Goal: Check status: Check status

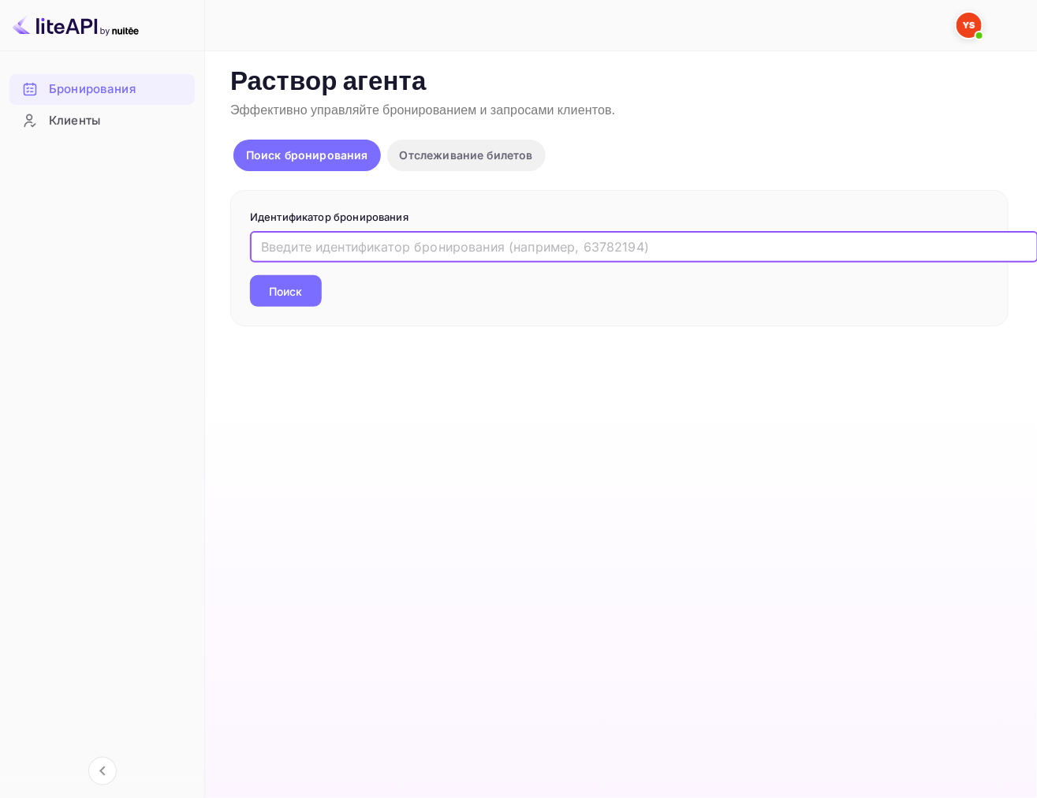
click at [324, 239] on input "text" at bounding box center [644, 247] width 789 height 32
paste input "9042421"
type input "9042421"
drag, startPoint x: 271, startPoint y: 297, endPoint x: 364, endPoint y: 275, distance: 94.9
click at [272, 297] on ya-tr-span "Поиск" at bounding box center [286, 291] width 33 height 17
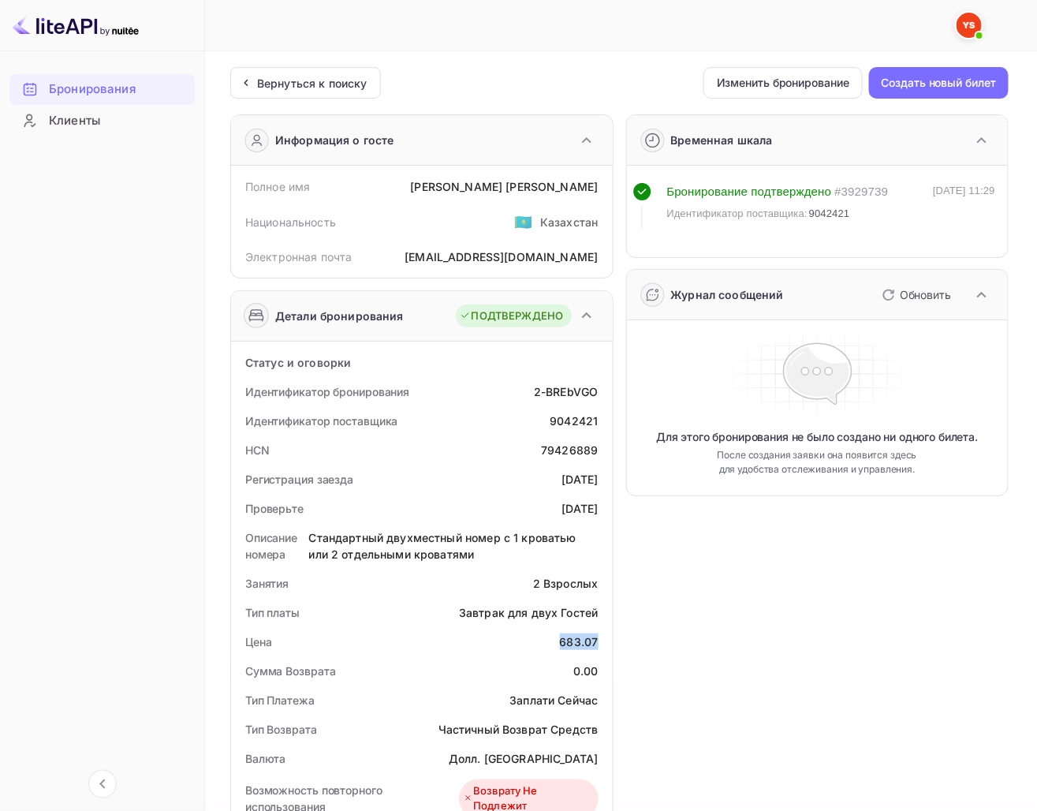
drag, startPoint x: 556, startPoint y: 637, endPoint x: 606, endPoint y: 641, distance: 49.9
click at [606, 641] on div "Статус и оговорки Идентификатор бронирования 2-BREbVGO Идентификатор поставщика…" at bounding box center [422, 827] width 382 height 970
copy div "683.07"
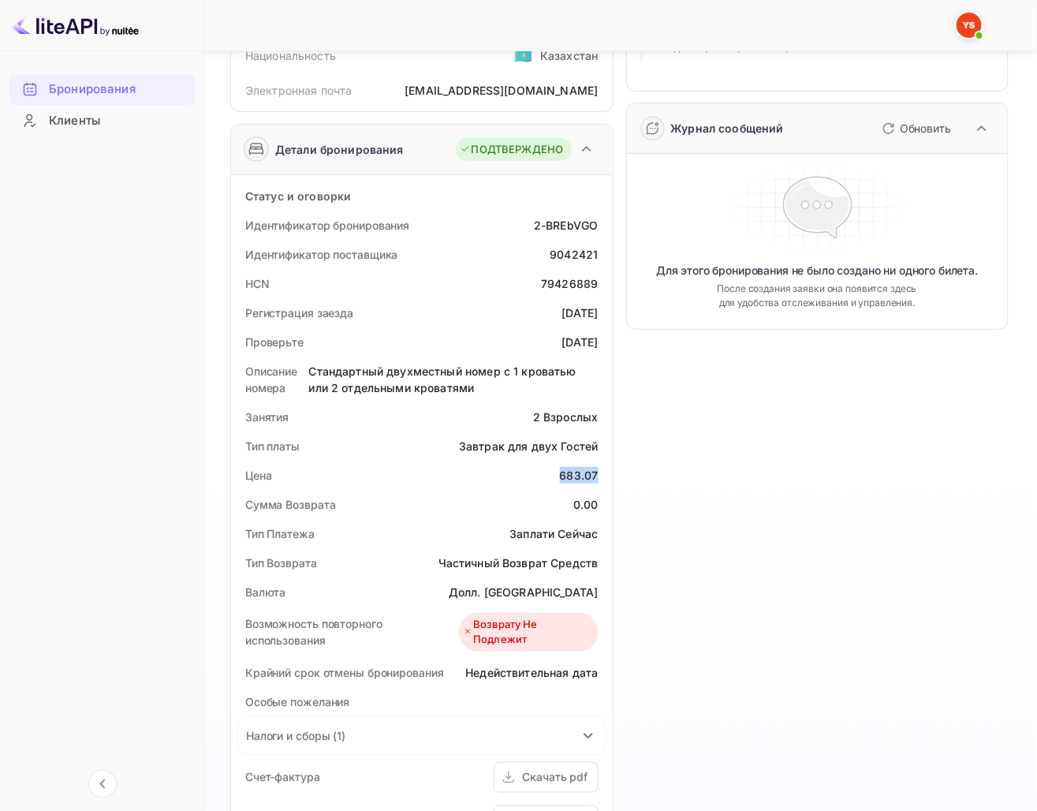
scroll to position [175, 0]
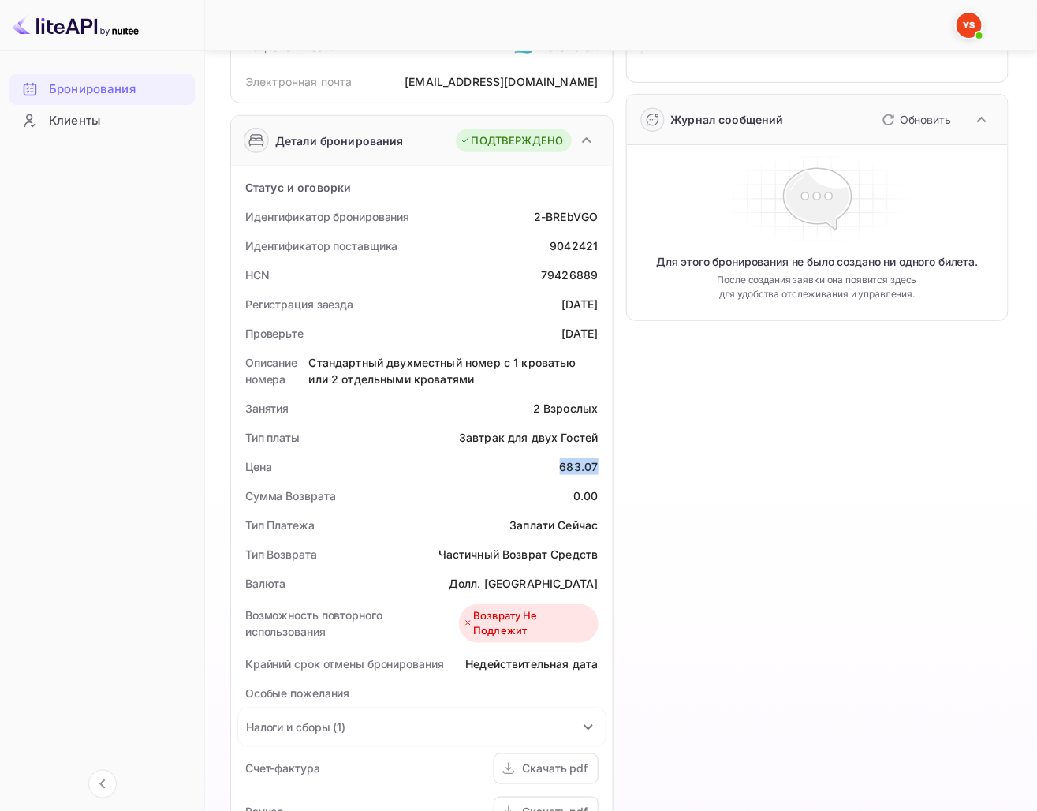
click at [435, 474] on div "Цена 683.07" at bounding box center [421, 466] width 369 height 29
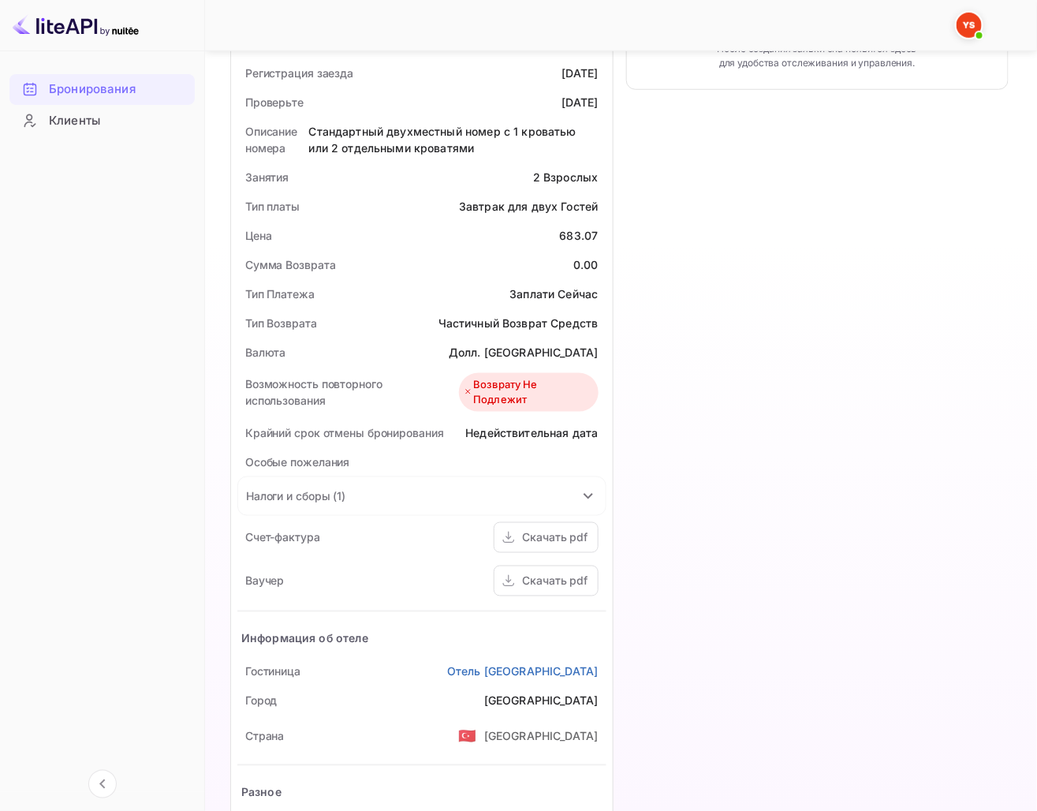
scroll to position [350, 0]
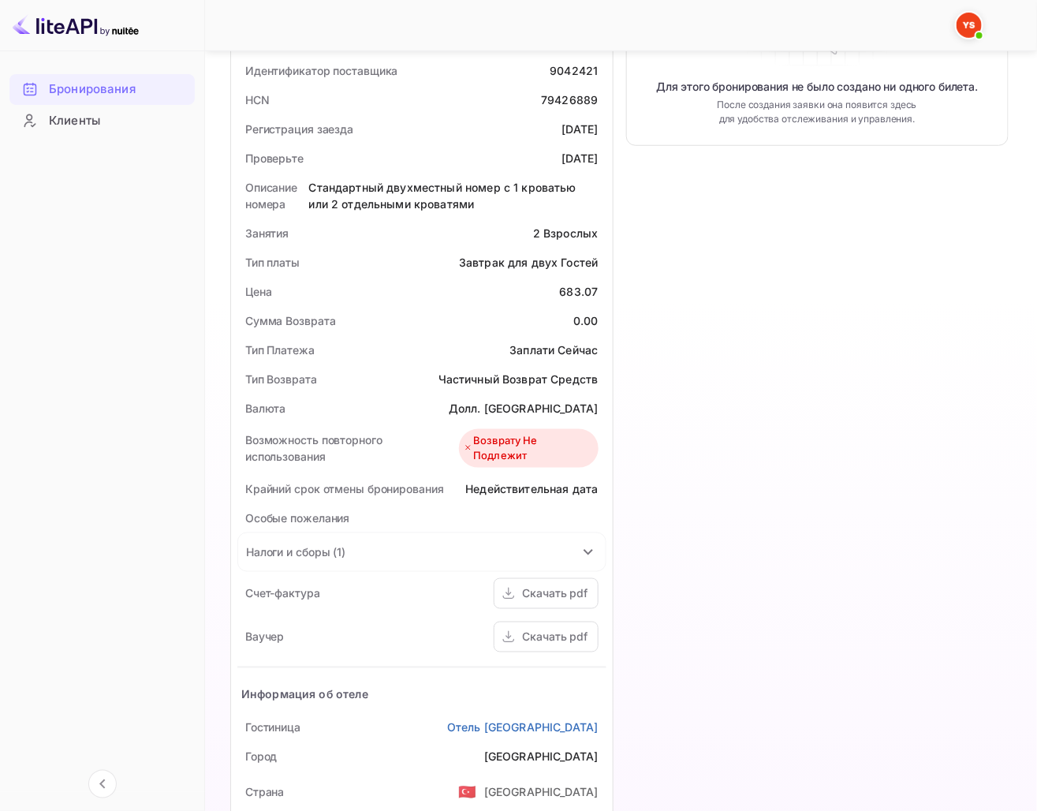
click at [556, 409] on ya-tr-span "Долл. [GEOGRAPHIC_DATA]" at bounding box center [523, 408] width 149 height 13
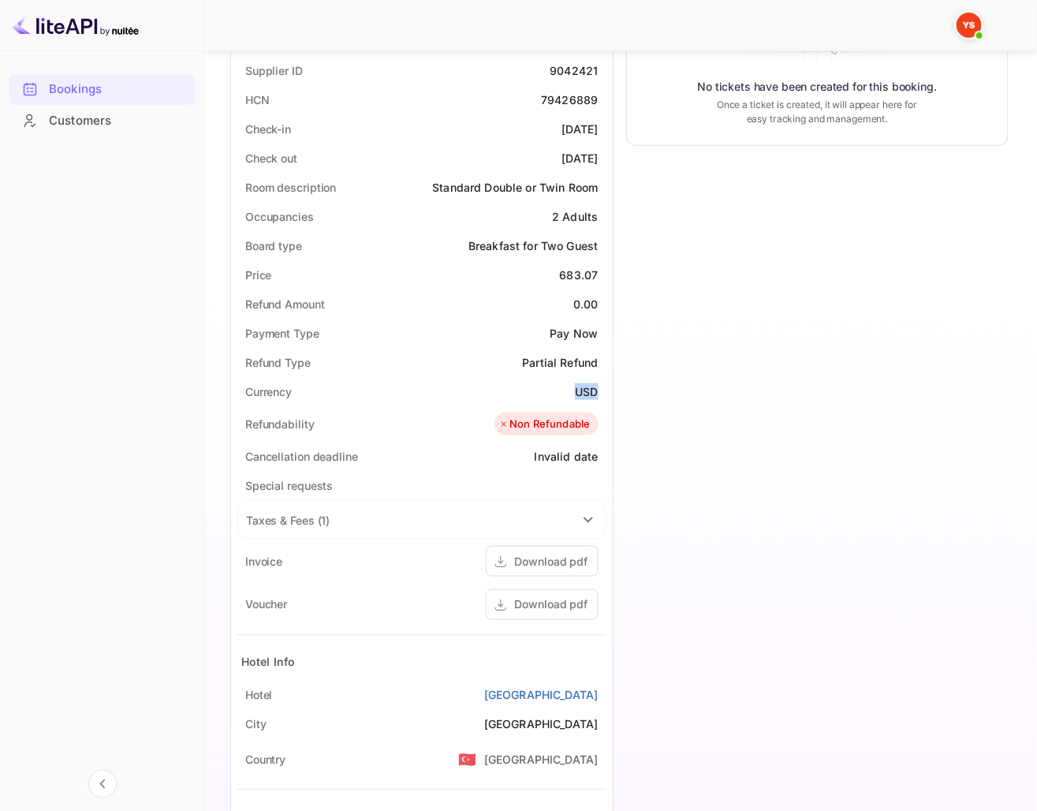
drag, startPoint x: 568, startPoint y: 390, endPoint x: 607, endPoint y: 388, distance: 39.5
click at [607, 388] on div "Status and reservations Booking ID 2-BREbVGO Supplier ID 9042421 HCN 79426889 C…" at bounding box center [422, 460] width 382 height 938
copy ya-tr-span "USD"
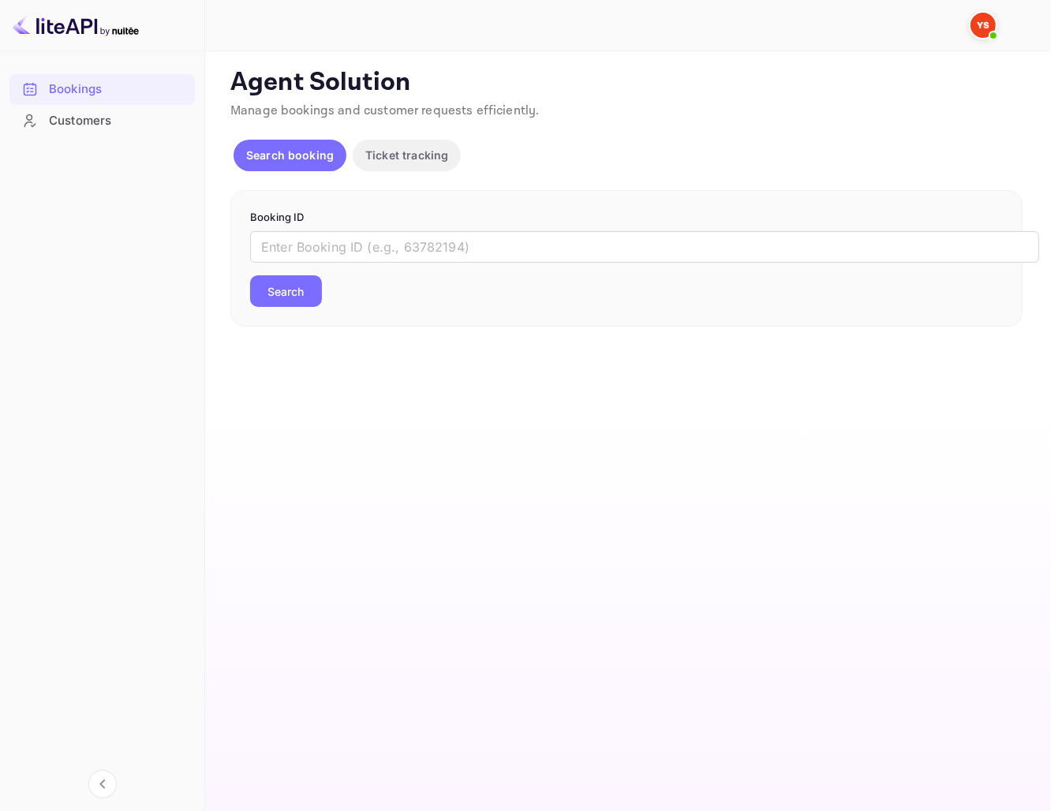
click at [374, 230] on form "Booking ID ​ Search" at bounding box center [626, 259] width 753 height 98
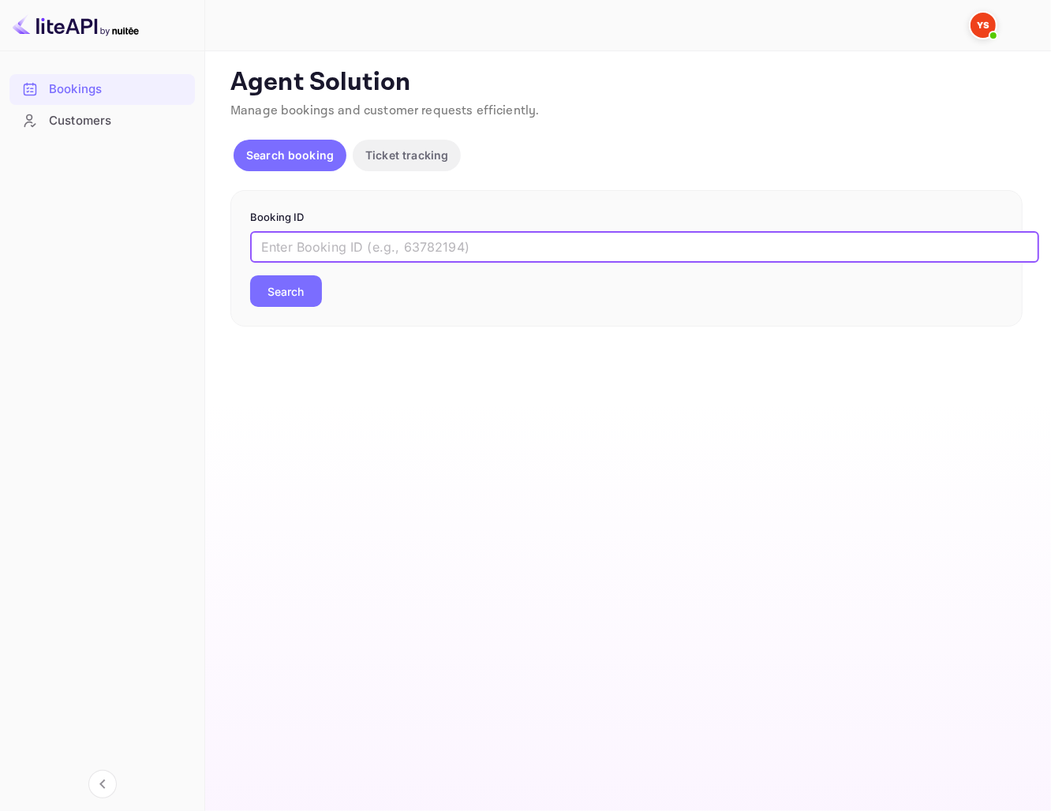
click at [373, 240] on input "text" at bounding box center [644, 247] width 789 height 32
paste input "9616564"
type input "9616564"
click at [262, 292] on button "Search" at bounding box center [286, 291] width 72 height 32
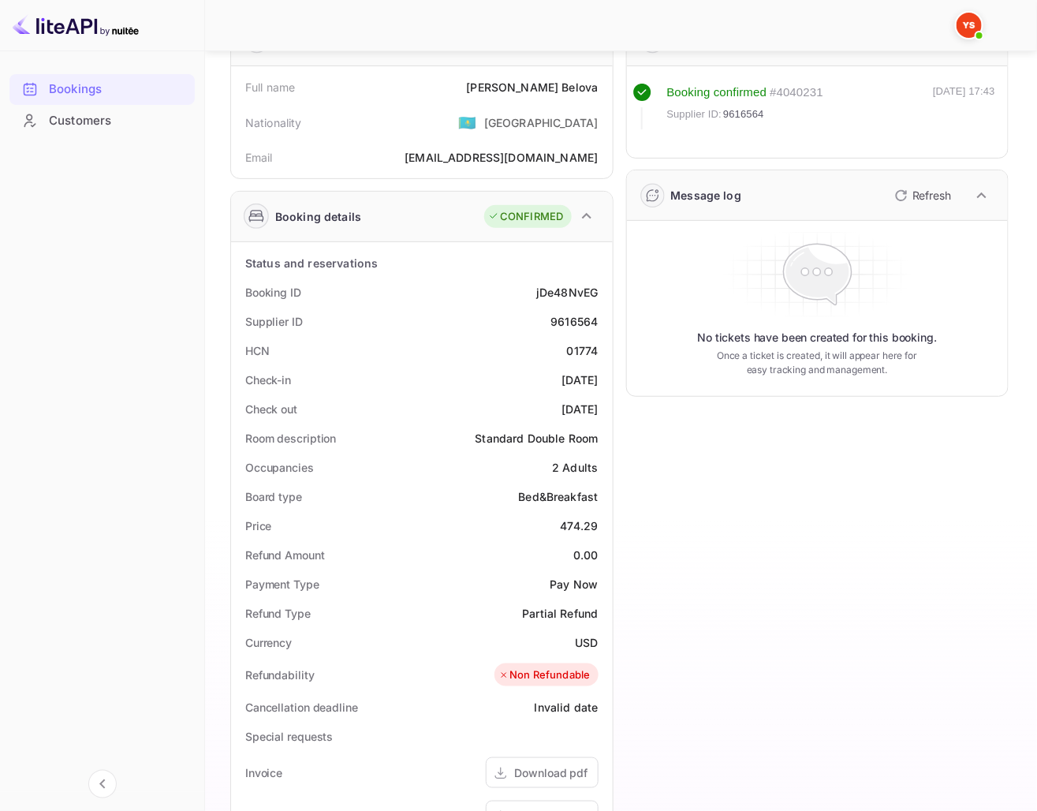
scroll to position [175, 0]
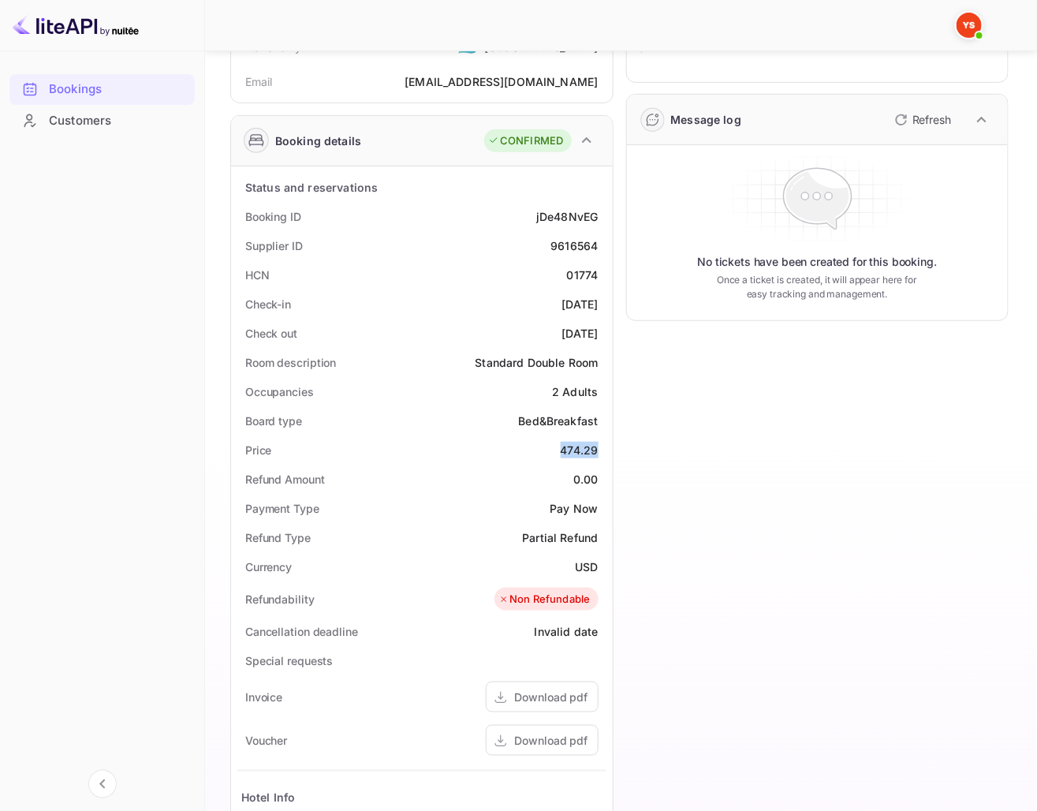
drag, startPoint x: 574, startPoint y: 452, endPoint x: 608, endPoint y: 450, distance: 34.7
click at [608, 450] on div "Status and reservations Booking ID jDe48NvEG Supplier ID 9616564 HCN 01774 Chec…" at bounding box center [422, 615] width 382 height 899
copy div "474.29"
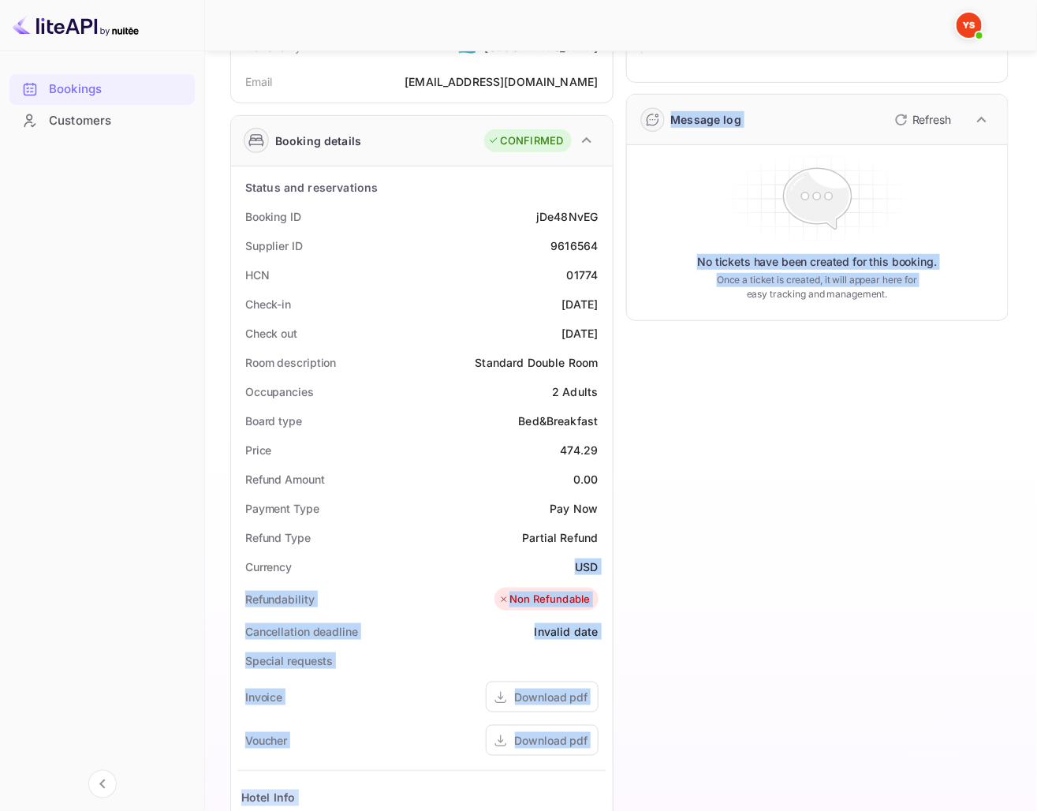
drag, startPoint x: 574, startPoint y: 564, endPoint x: 625, endPoint y: 563, distance: 51.3
click at [625, 563] on div "Guest information Full name Nadezhda Belova Nationality 🇰🇿 Kazakhstan Email bel…" at bounding box center [613, 502] width 791 height 1150
click at [637, 561] on div "Timeline Booking confirmed # 4040231 Supplier ID: 9616564 24 Sep 2025 17:43 Mes…" at bounding box center [812, 502] width 396 height 1150
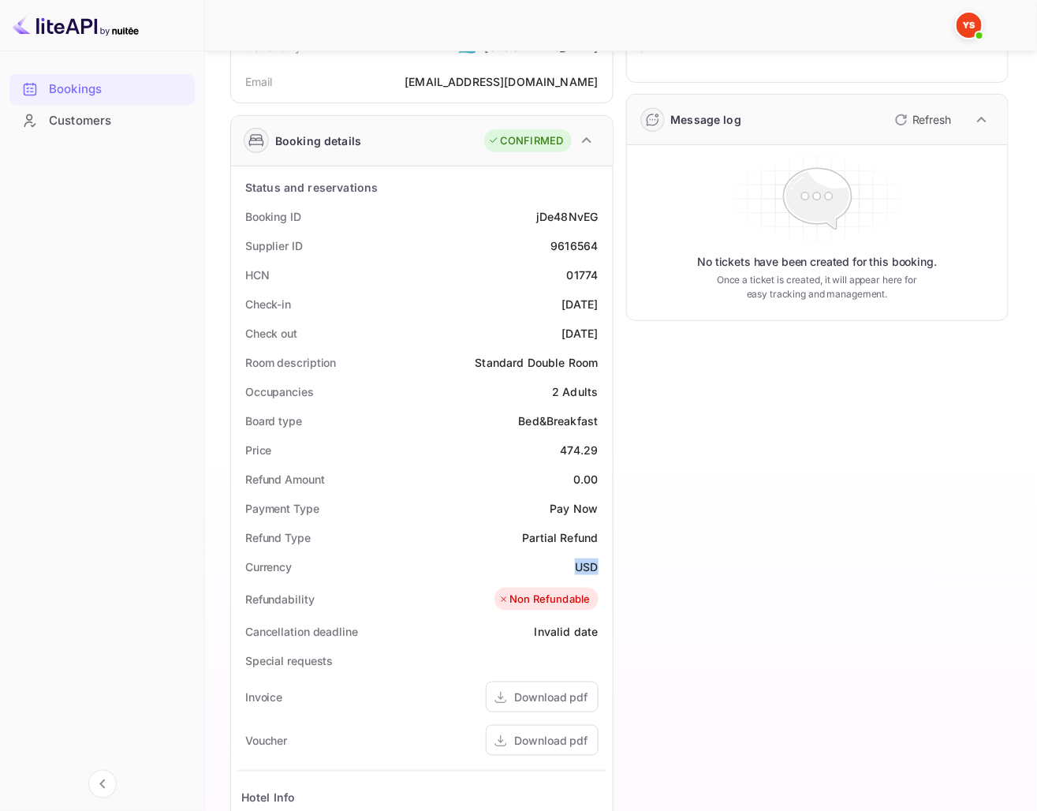
drag, startPoint x: 576, startPoint y: 563, endPoint x: 598, endPoint y: 563, distance: 22.1
click at [598, 563] on div "Currency USD" at bounding box center [421, 566] width 369 height 29
copy div "USD"
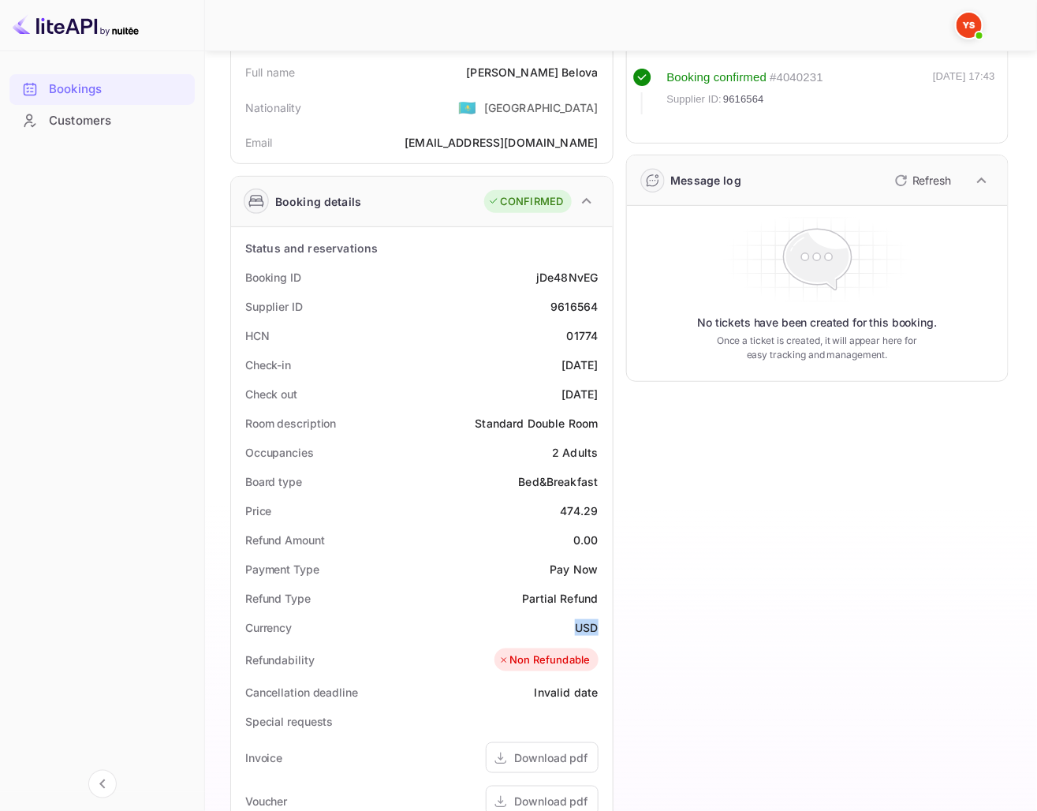
scroll to position [0, 0]
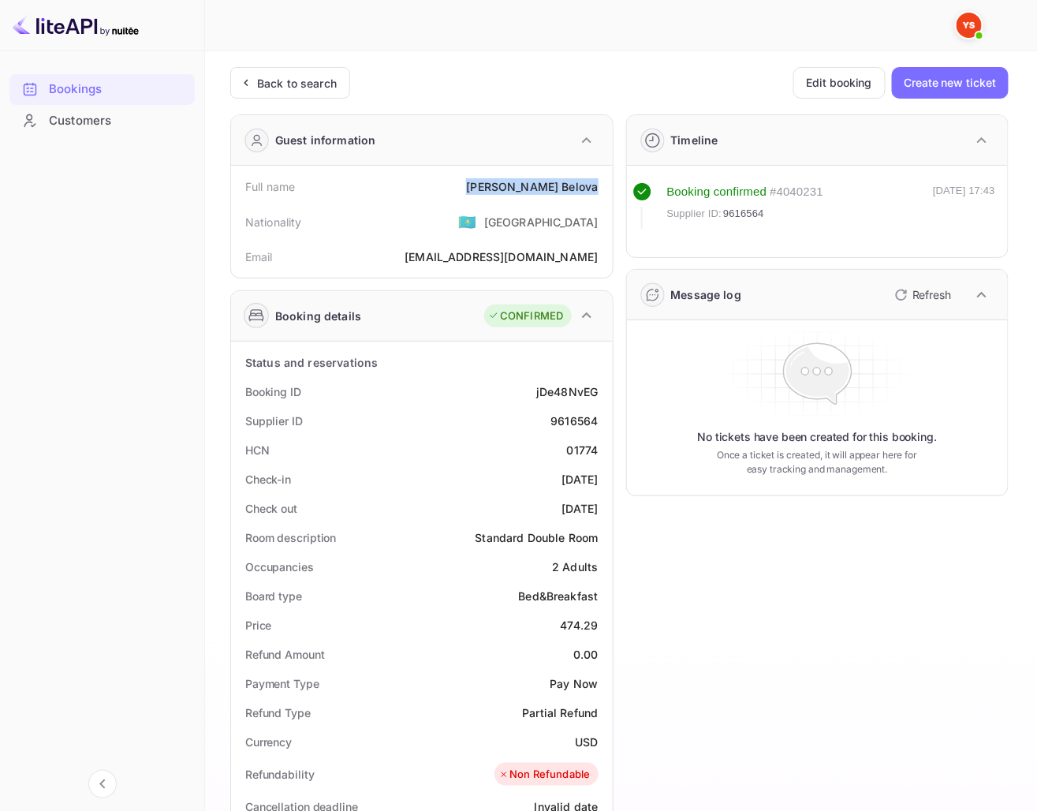
drag, startPoint x: 499, startPoint y: 181, endPoint x: 608, endPoint y: 188, distance: 109.8
click at [608, 188] on div "Full name Nadezhda Belova Nationality 🇰🇿 Kazakhstan Email belowa.nad3schda@yand…" at bounding box center [422, 222] width 382 height 112
copy div "Nadezhda Belova"
